Goal: Information Seeking & Learning: Check status

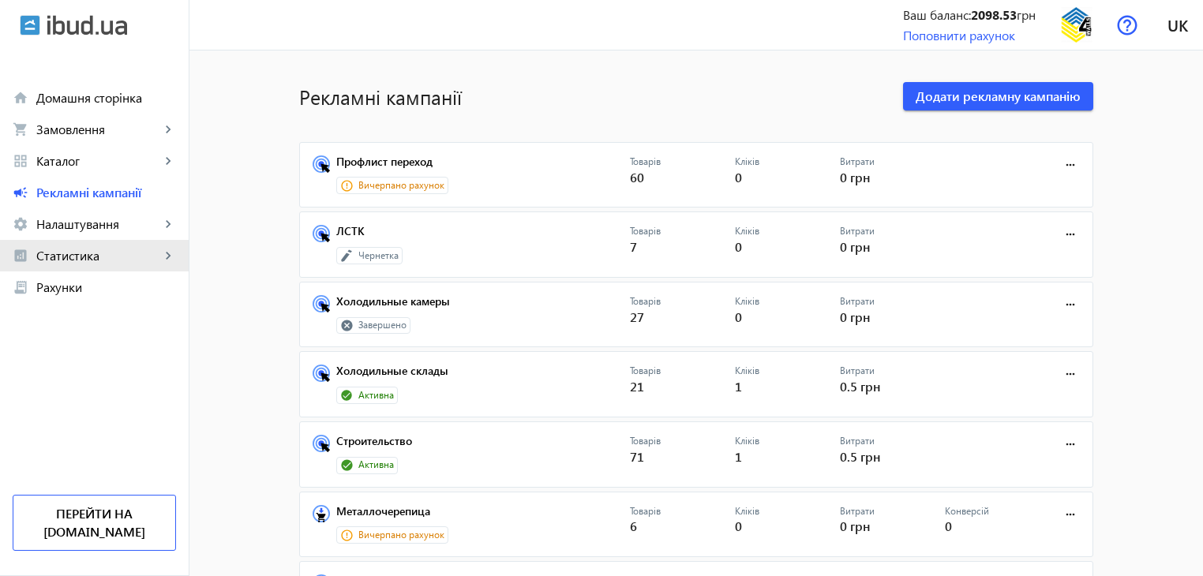
click at [93, 260] on span "Статистика" at bounding box center [98, 256] width 124 height 16
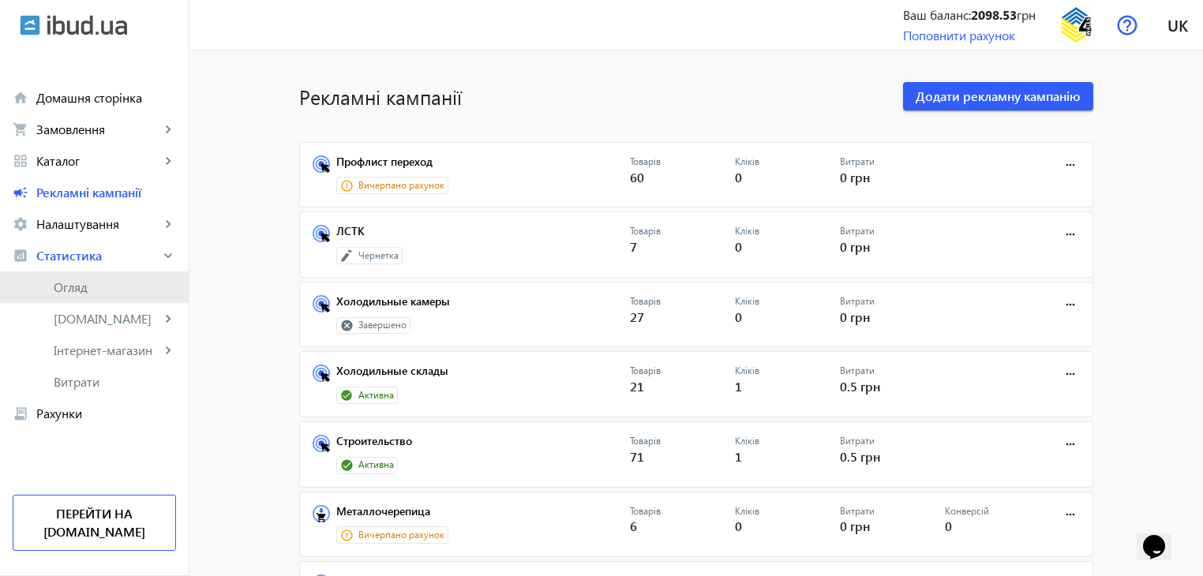
click at [85, 301] on link "Огляд" at bounding box center [94, 288] width 189 height 32
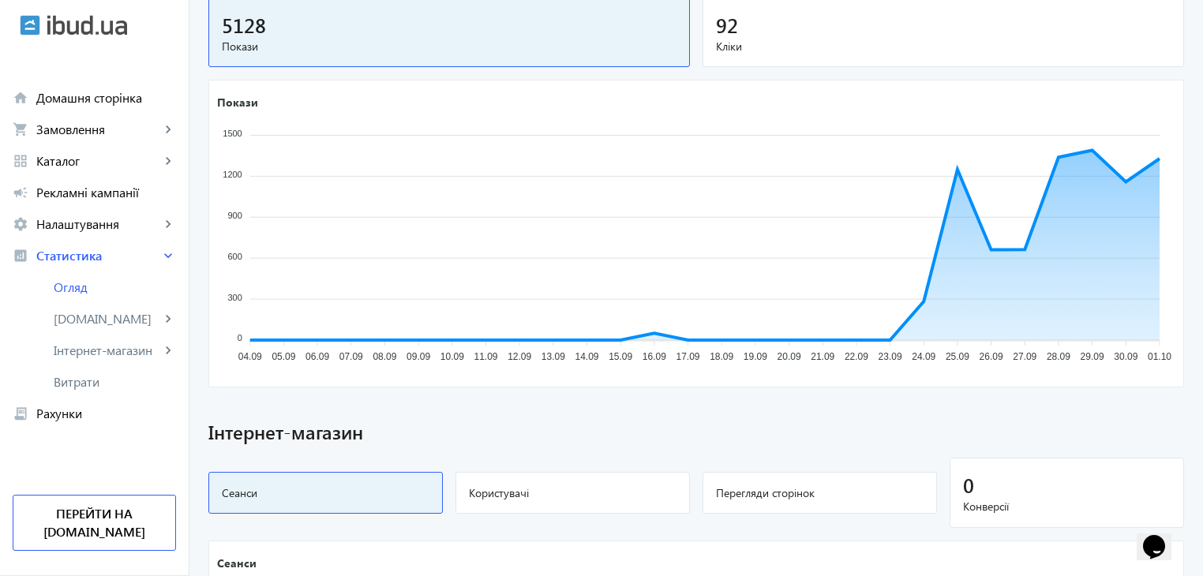
scroll to position [593, 0]
click at [827, 313] on icon "Покази 1500 1500 1200 1200 900 900 600 600 300 300 0 0 04.09 04.09 05.09 05.09 …" at bounding box center [694, 230] width 971 height 276
